Goal: Task Accomplishment & Management: Manage account settings

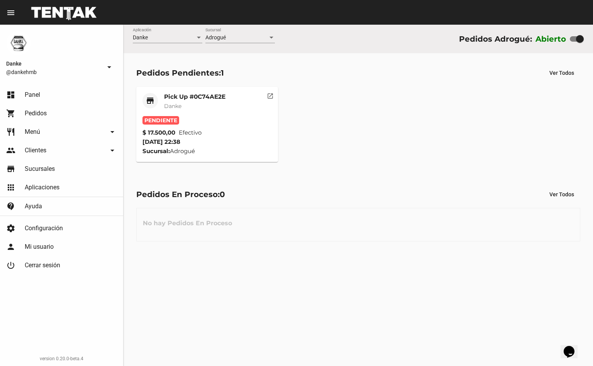
click at [195, 94] on mat-card-title "Pick Up #0C74AE2E" at bounding box center [194, 97] width 61 height 8
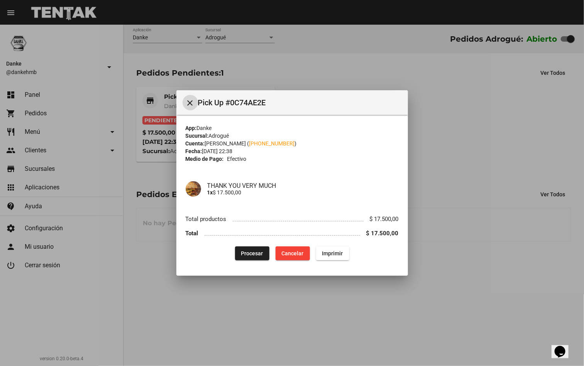
click at [313, 73] on div at bounding box center [292, 183] width 584 height 366
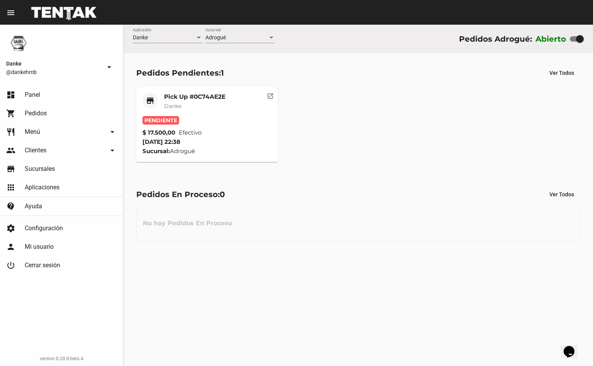
click at [190, 98] on mat-card-title "Pick Up #0C74AE2E" at bounding box center [194, 97] width 61 height 8
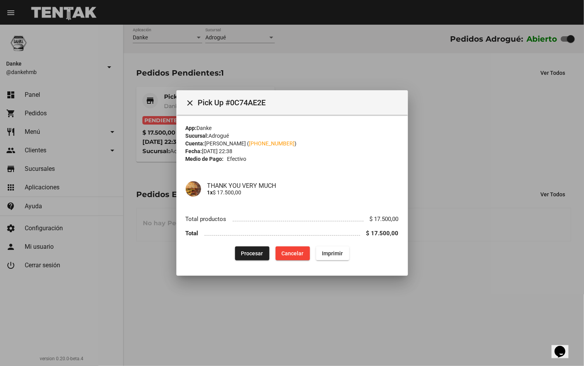
click at [446, 159] on div at bounding box center [292, 183] width 584 height 366
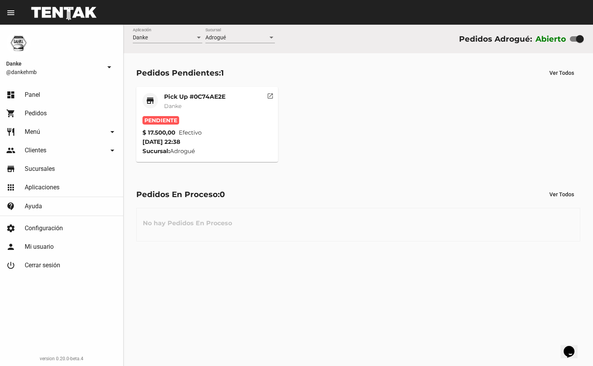
click at [227, 99] on mat-card-header "store Pick Up #0C74AE2E Danke" at bounding box center [206, 104] width 129 height 23
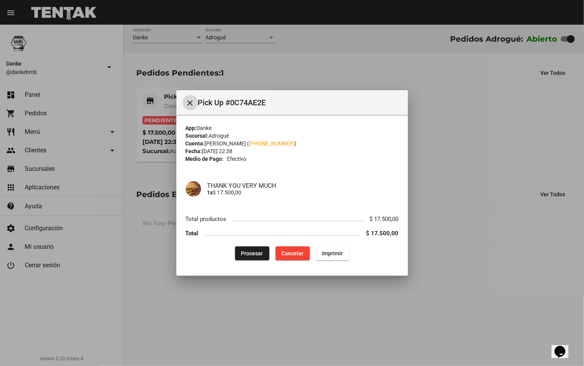
click at [295, 249] on button "Cancelar" at bounding box center [293, 254] width 34 height 14
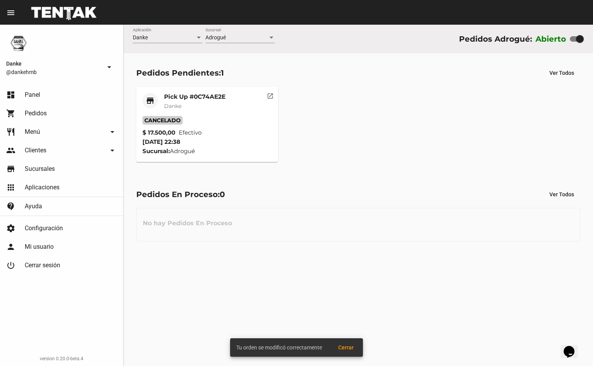
click at [463, 116] on div "store Pick Up #0C74AE2E Danke Cancelado $ 17.500,00 Efectivo [DATE] 22:38 Sucur…" at bounding box center [358, 124] width 451 height 82
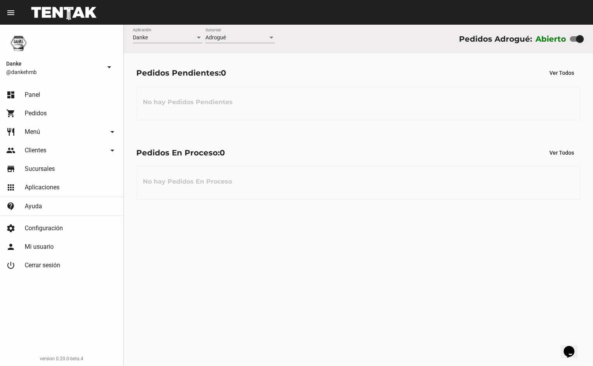
click at [41, 117] on span "Pedidos" at bounding box center [36, 114] width 22 height 8
click at [578, 39] on div at bounding box center [580, 39] width 8 height 8
click at [574, 42] on input "checkbox" at bounding box center [573, 42] width 0 height 0
checkbox input "false"
